Goal: Navigation & Orientation: Find specific page/section

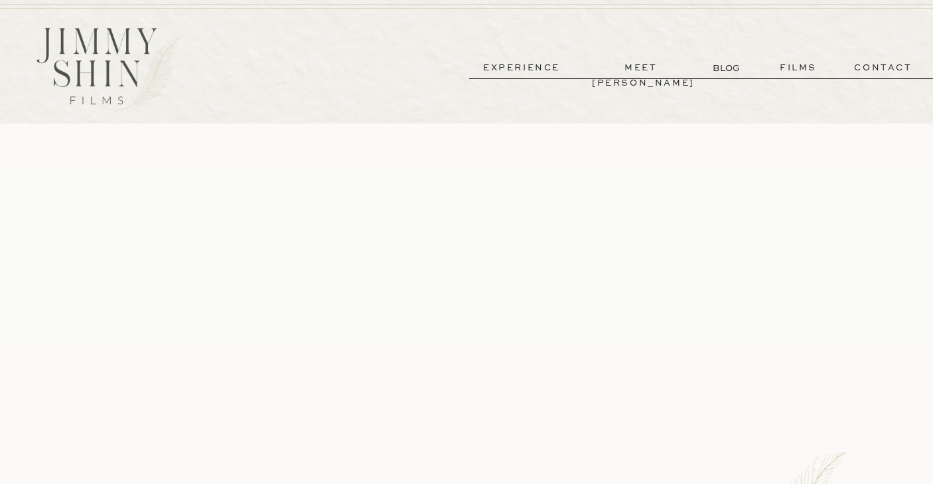
click at [634, 65] on p "meet [PERSON_NAME]" at bounding box center [641, 67] width 98 height 15
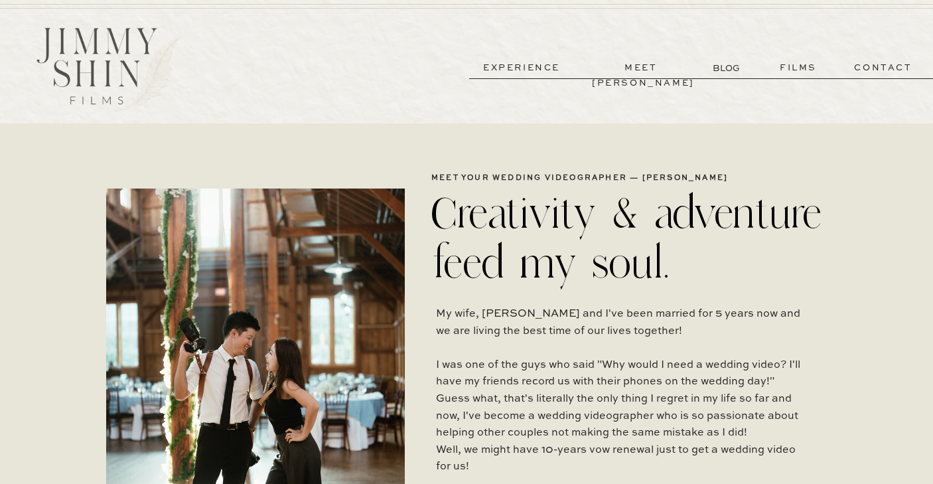
click at [529, 70] on p "experience" at bounding box center [521, 67] width 98 height 15
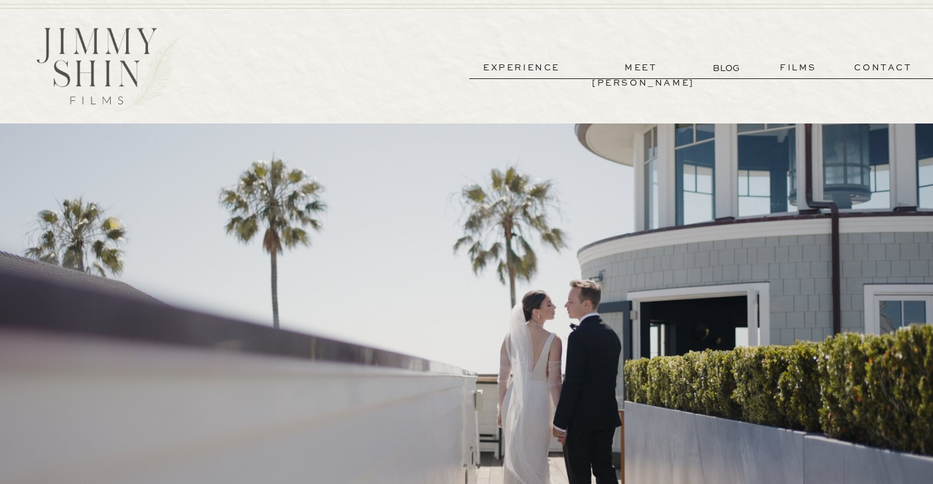
click at [782, 64] on p "films" at bounding box center [798, 67] width 65 height 15
